Goal: Task Accomplishment & Management: Use online tool/utility

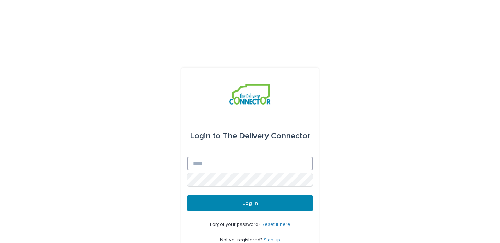
click at [265, 157] on input "Email" at bounding box center [250, 164] width 126 height 14
type input "**********"
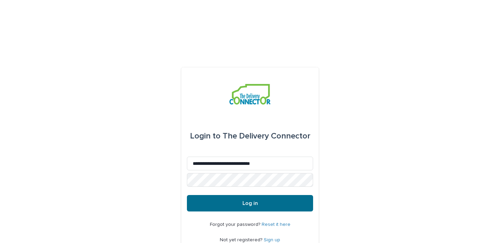
click at [251, 200] on span "Log in" at bounding box center [249, 202] width 15 height 5
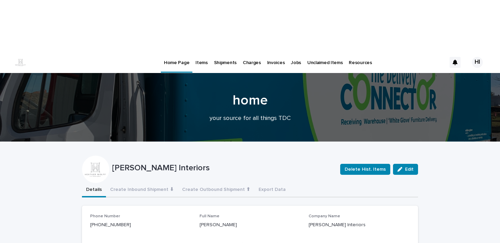
scroll to position [2, 0]
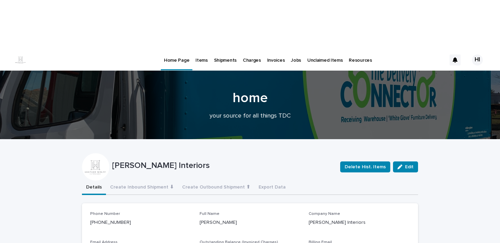
click at [288, 49] on link "Jobs" at bounding box center [295, 59] width 16 height 21
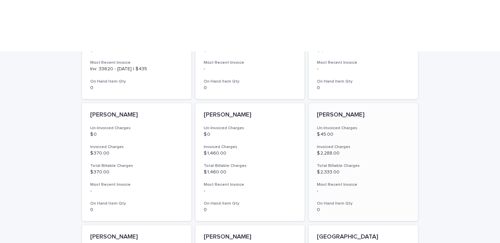
scroll to position [276, 0]
